Goal: Navigation & Orientation: Understand site structure

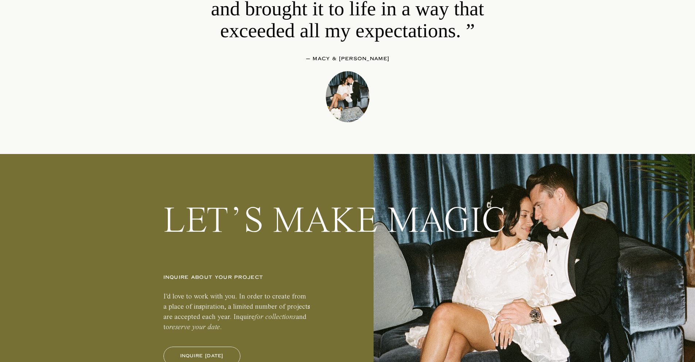
scroll to position [17174, 0]
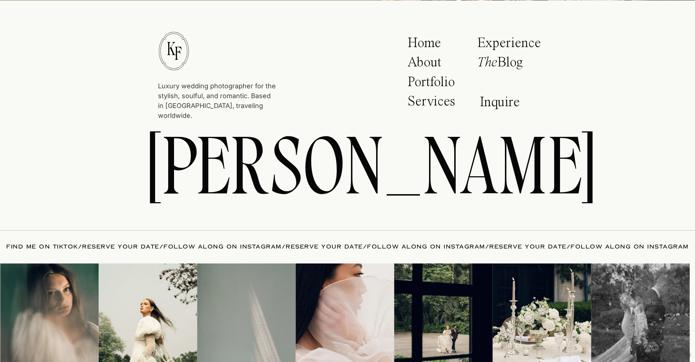
click at [421, 66] on p "About" at bounding box center [428, 64] width 43 height 18
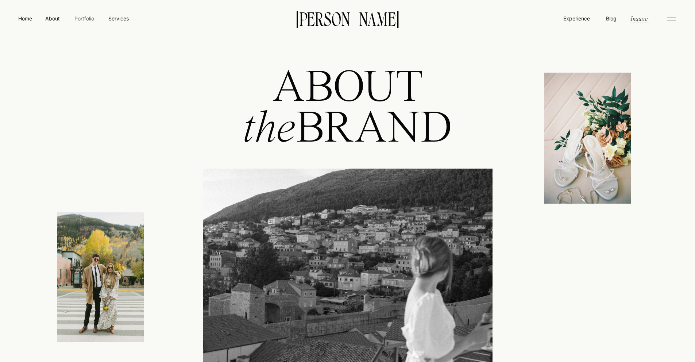
click at [78, 17] on nav "Portfolio" at bounding box center [84, 19] width 26 height 8
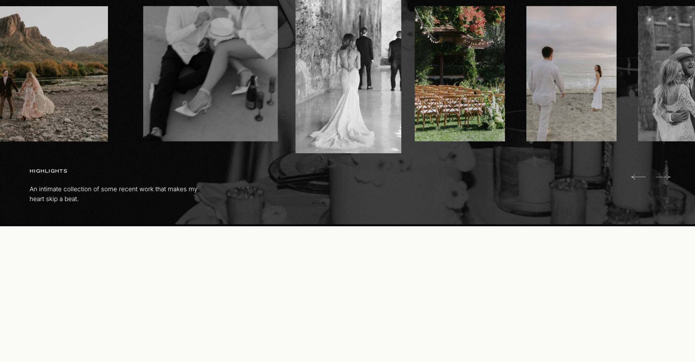
scroll to position [775, 0]
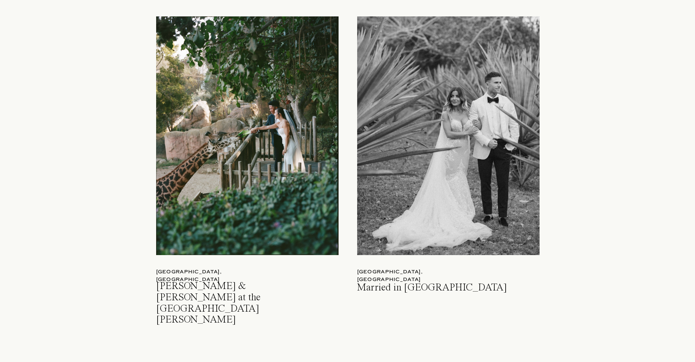
click at [256, 184] on div at bounding box center [247, 135] width 182 height 238
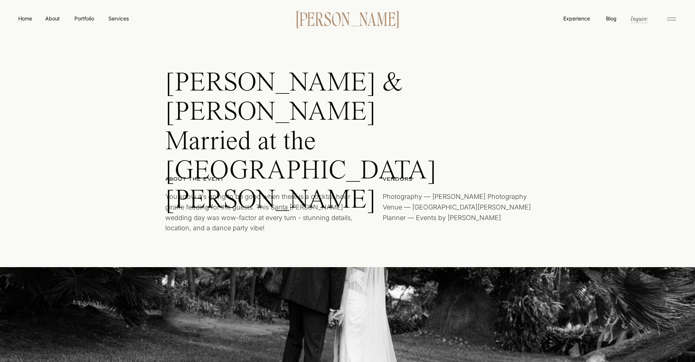
click at [330, 21] on p "[PERSON_NAME]" at bounding box center [347, 18] width 125 height 15
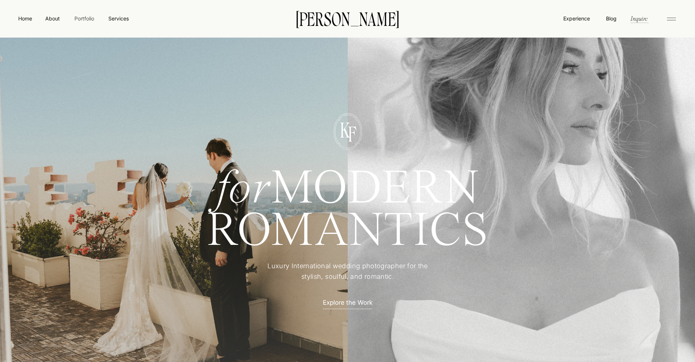
click at [81, 20] on nav "Portfolio" at bounding box center [84, 19] width 26 height 8
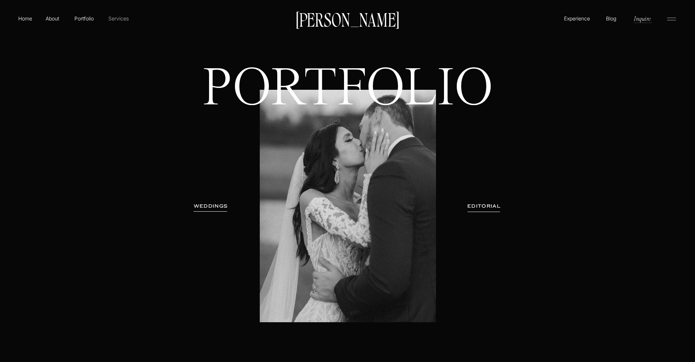
click at [115, 21] on p "Services" at bounding box center [119, 19] width 22 height 8
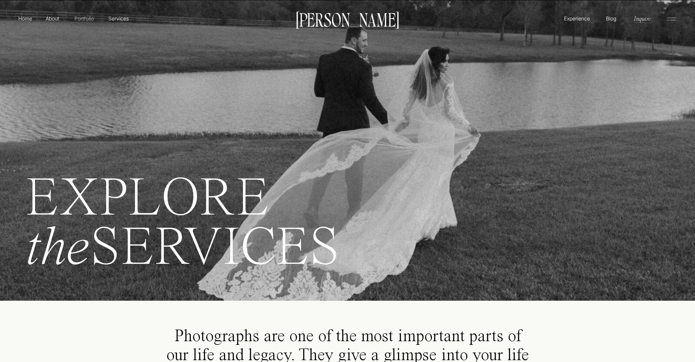
click at [81, 20] on p "Portfolio" at bounding box center [84, 19] width 26 height 8
